Goal: Information Seeking & Learning: Learn about a topic

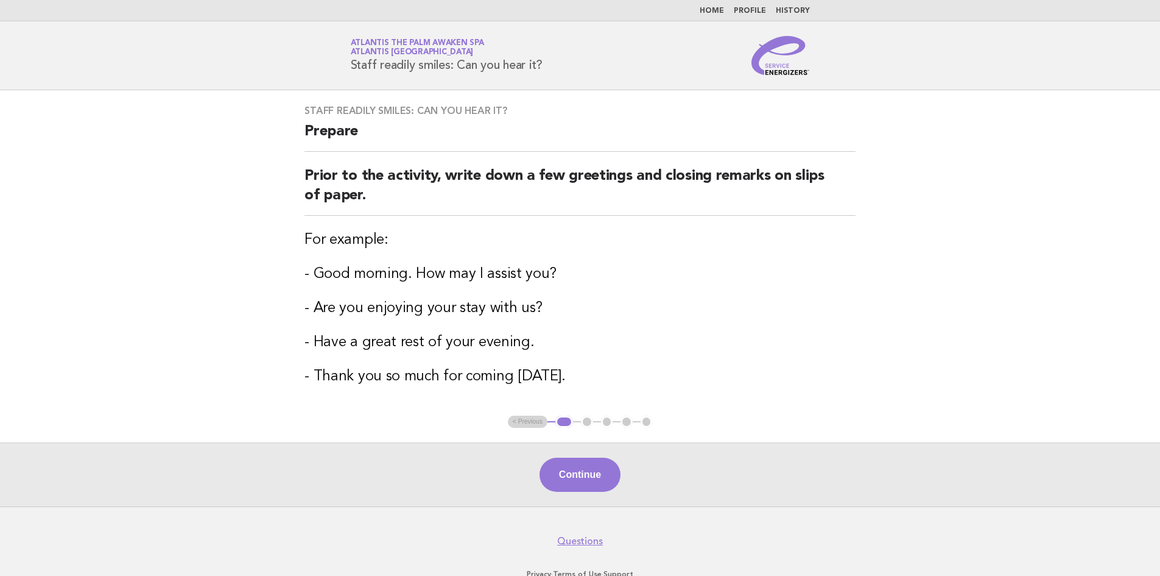
click at [712, 12] on link "Home" at bounding box center [712, 10] width 24 height 7
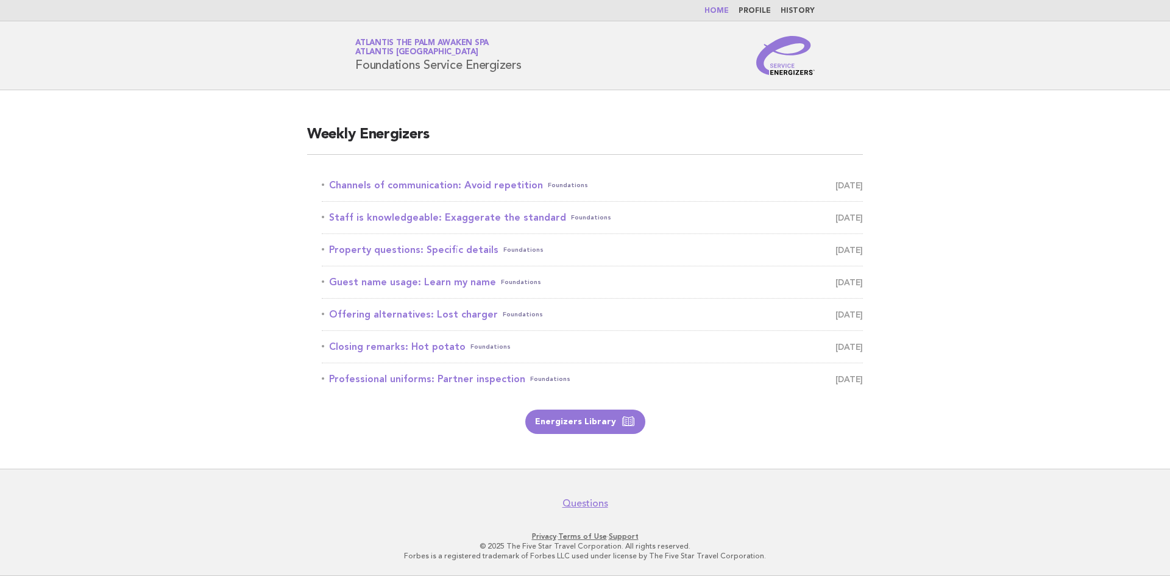
click at [716, 9] on link "Home" at bounding box center [716, 10] width 24 height 7
click at [425, 185] on link "Channels of communication: Avoid repetition Foundations [DATE]" at bounding box center [592, 185] width 541 height 17
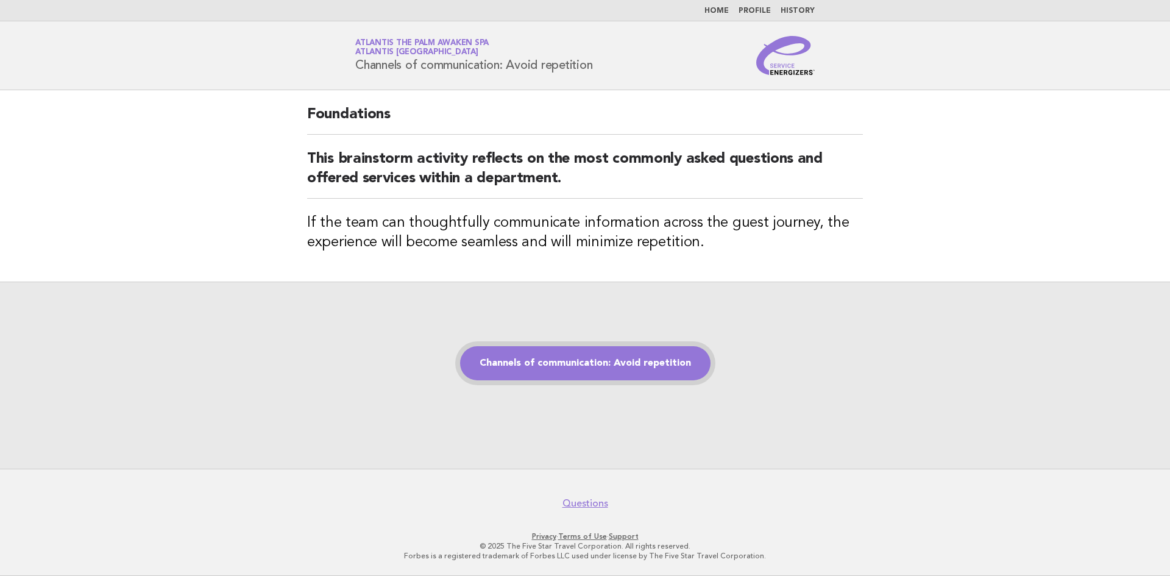
click at [592, 362] on link "Channels of communication: Avoid repetition" at bounding box center [585, 363] width 250 height 34
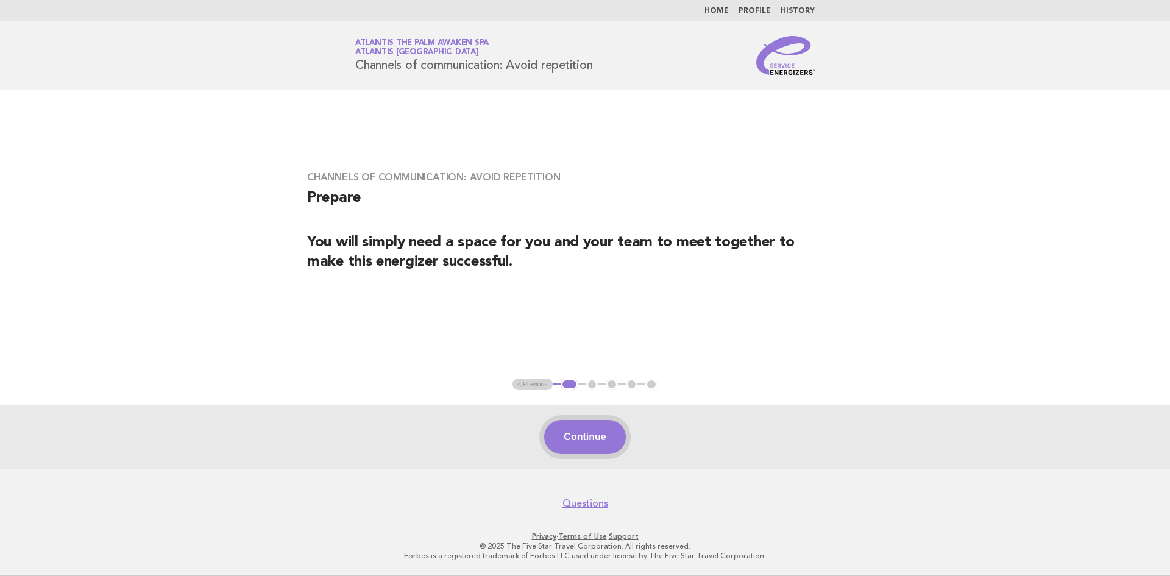
click at [604, 445] on button "Continue" at bounding box center [584, 437] width 81 height 34
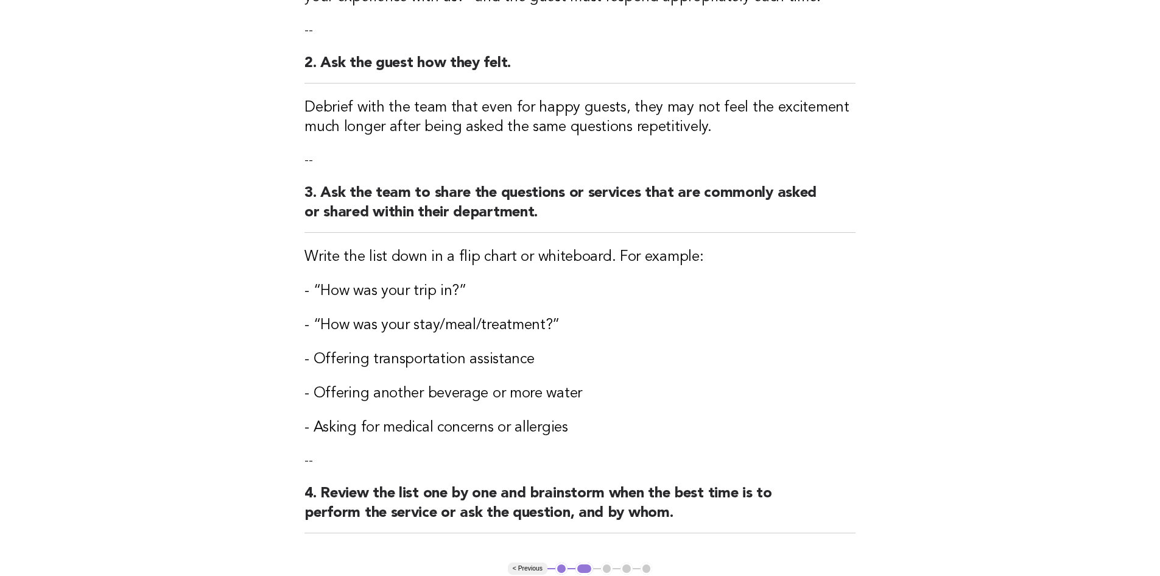
scroll to position [366, 0]
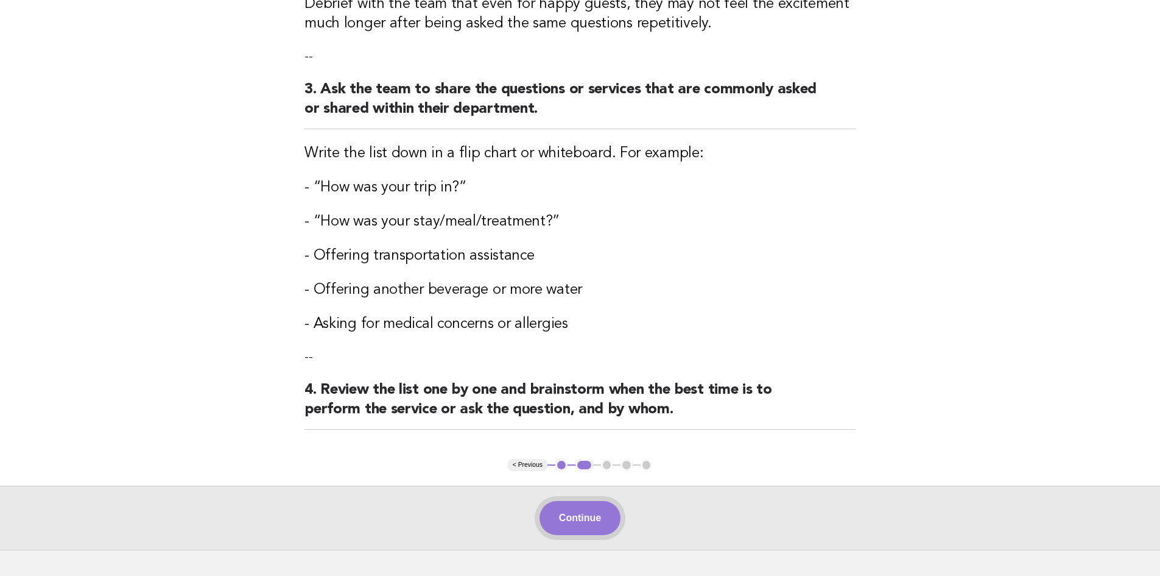
click at [575, 524] on button "Continue" at bounding box center [580, 518] width 81 height 34
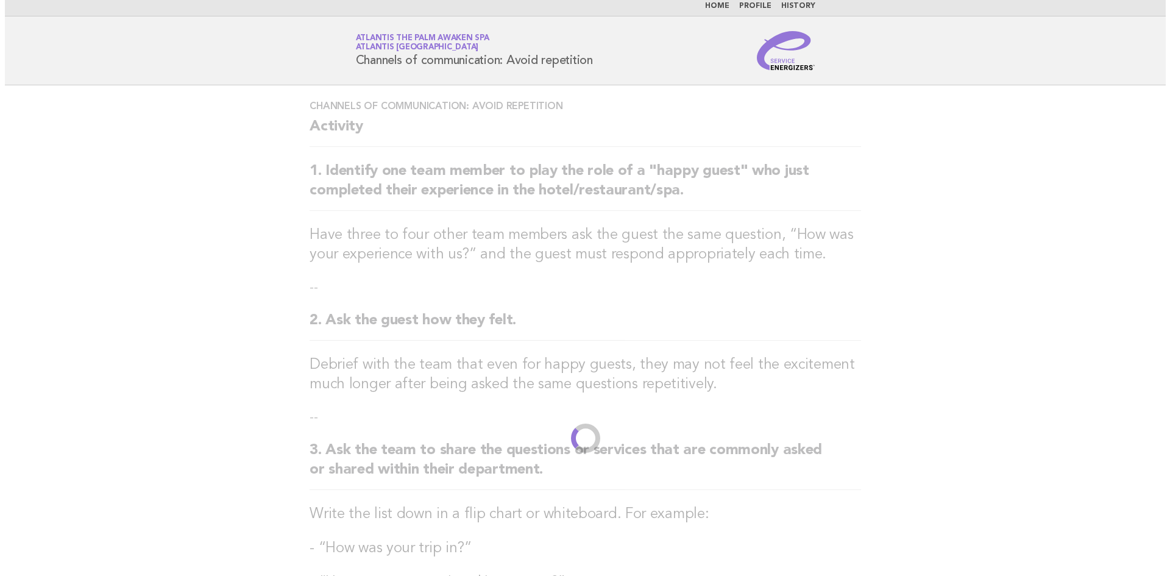
scroll to position [0, 0]
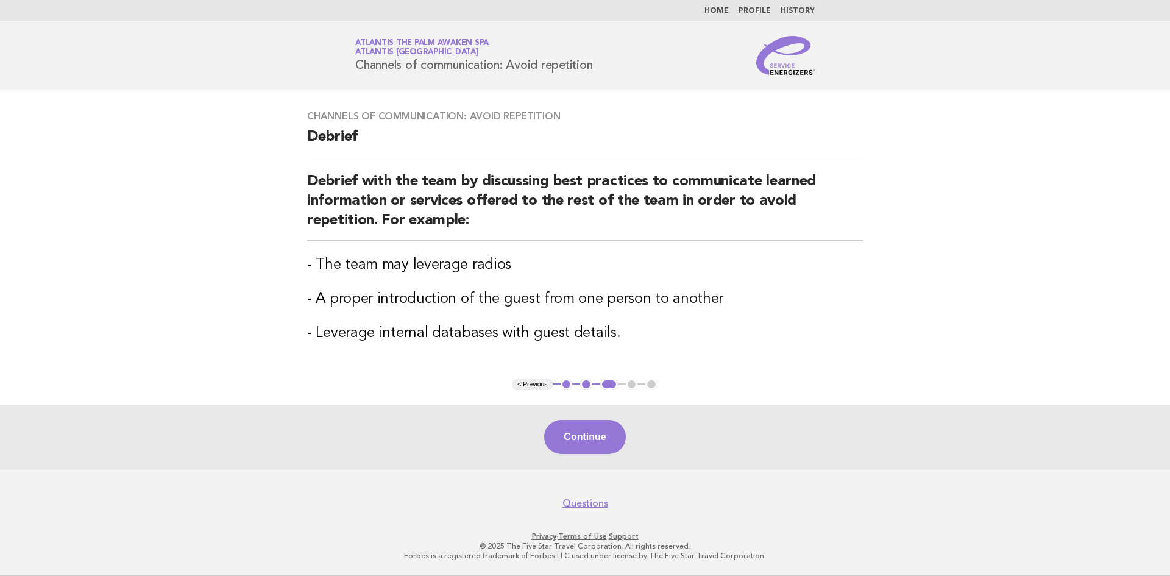
click at [723, 10] on link "Home" at bounding box center [716, 10] width 24 height 7
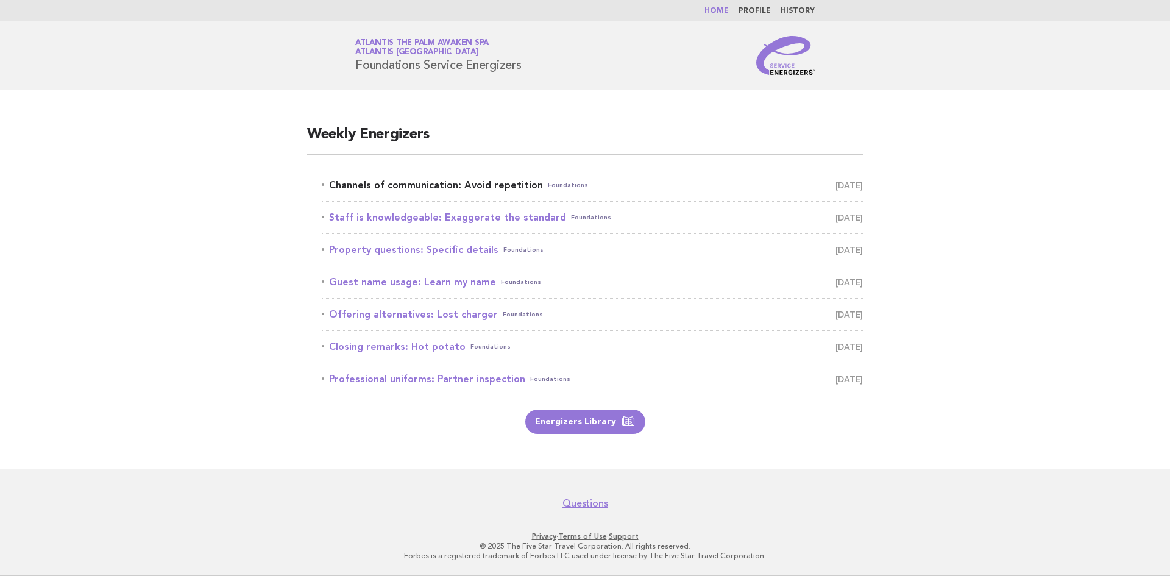
click at [487, 187] on link "Channels of communication: Avoid repetition Foundations [DATE]" at bounding box center [592, 185] width 541 height 17
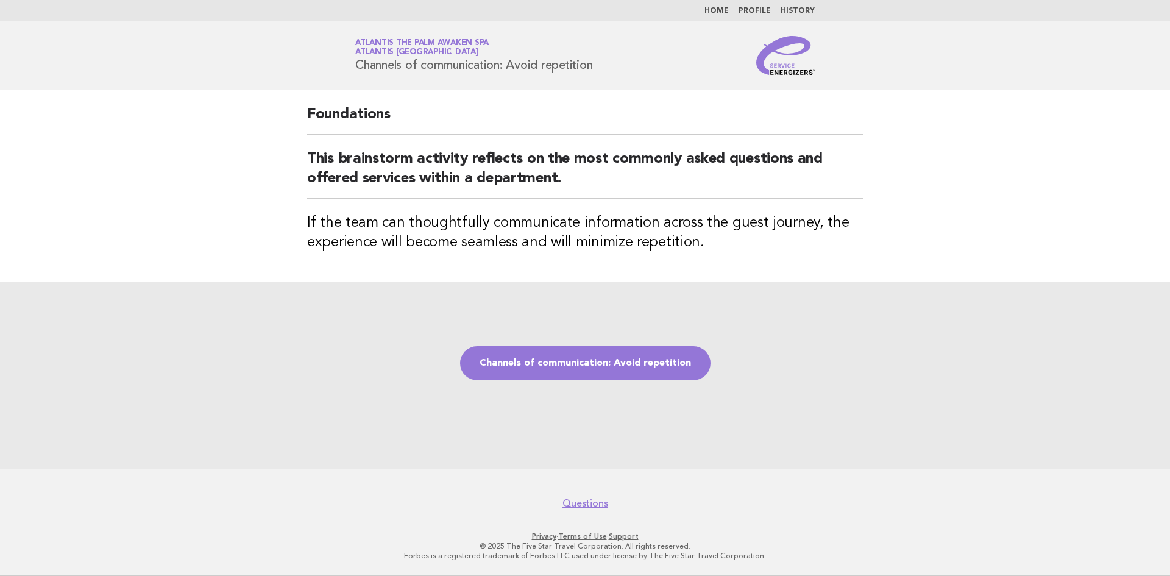
drag, startPoint x: 602, startPoint y: 69, endPoint x: 353, endPoint y: 73, distance: 249.8
click at [353, 73] on div "Service Energizers Atlantis The Palm Awaken Spa Atlantis Dubai Channels of comm…" at bounding box center [584, 55] width 493 height 39
copy h1 "Channels of communication: Avoid repetition"
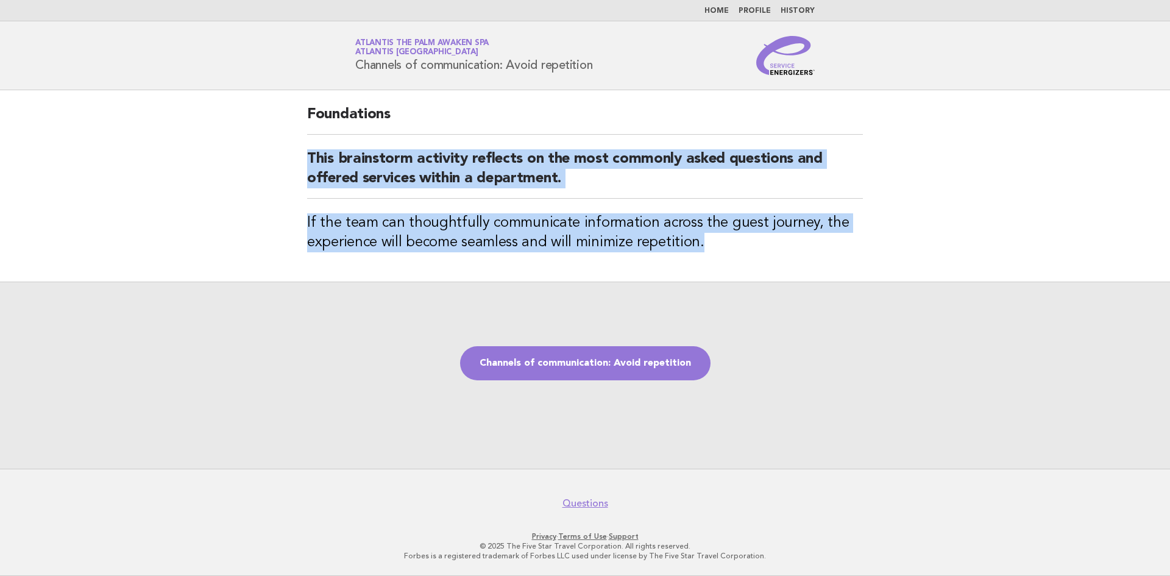
drag, startPoint x: 307, startPoint y: 155, endPoint x: 747, endPoint y: 242, distance: 448.5
click at [747, 242] on div "Foundations This brainstorm activity reflects on the most commonly asked questi…" at bounding box center [584, 185] width 585 height 191
click at [520, 260] on div "Foundations This brainstorm activity reflects on the most commonly asked questi…" at bounding box center [584, 185] width 585 height 191
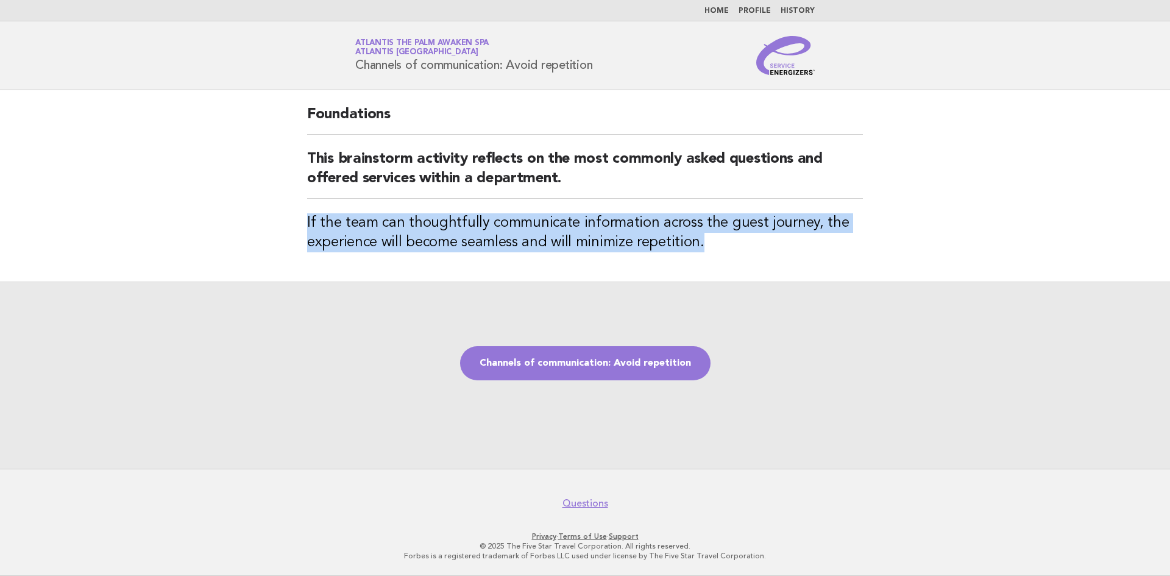
drag, startPoint x: 705, startPoint y: 244, endPoint x: 290, endPoint y: 211, distance: 416.8
click at [290, 211] on main "Foundations This brainstorm activity reflects on the most commonly asked questi…" at bounding box center [585, 279] width 1170 height 378
drag, startPoint x: 404, startPoint y: 227, endPoint x: 338, endPoint y: 253, distance: 70.8
click at [338, 253] on div "Foundations This brainstorm activity reflects on the most commonly asked questi…" at bounding box center [584, 185] width 585 height 191
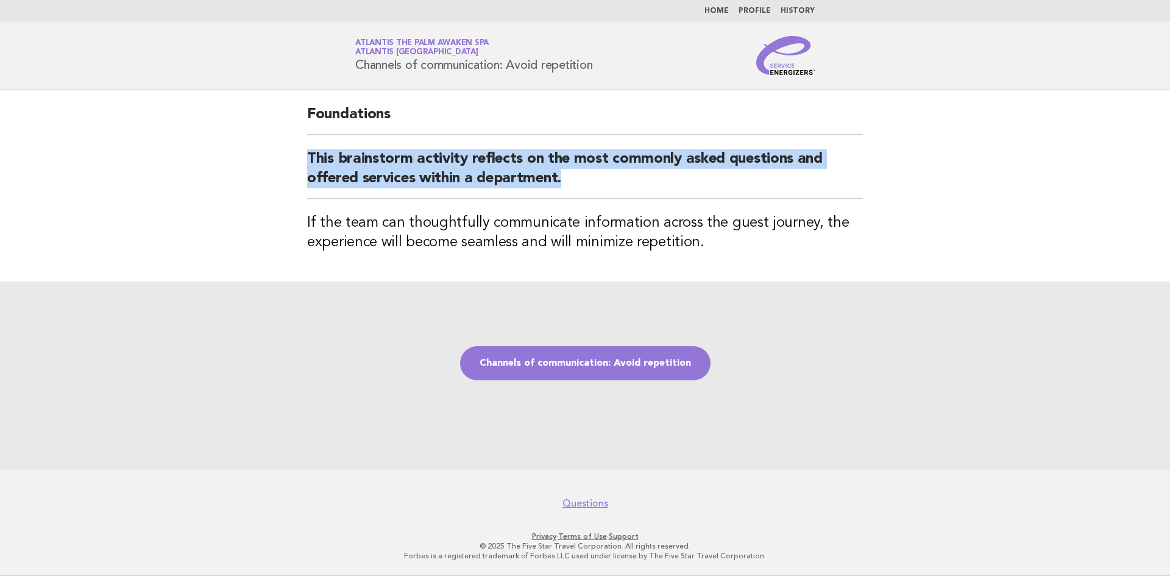
drag, startPoint x: 567, startPoint y: 177, endPoint x: 304, endPoint y: 150, distance: 263.9
click at [304, 150] on div "Foundations This brainstorm activity reflects on the most commonly asked questi…" at bounding box center [584, 185] width 585 height 191
copy h2 "This brainstorm activity reflects on the most commonly asked questions and offe…"
